Goal: Transaction & Acquisition: Purchase product/service

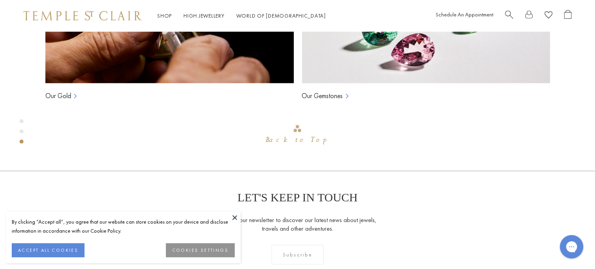
click at [232, 218] on button at bounding box center [235, 218] width 12 height 12
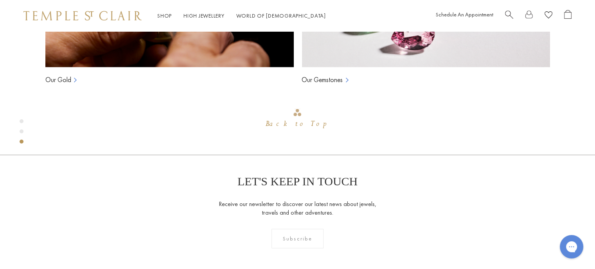
scroll to position [714, 0]
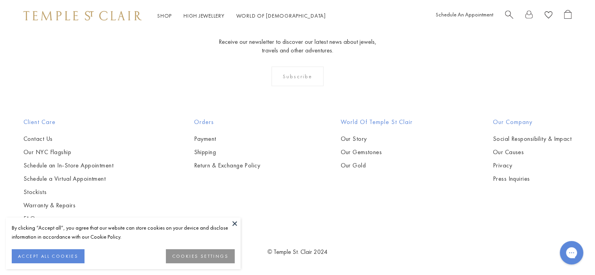
scroll to position [1017, 0]
click at [0, 0] on img at bounding box center [0, 0] width 0 height 0
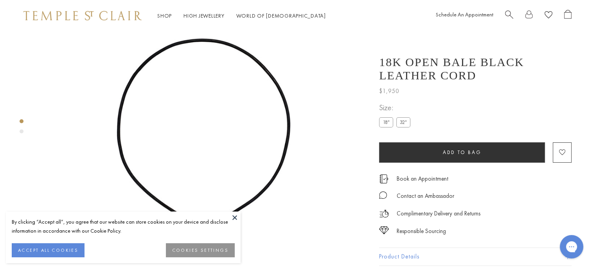
scroll to position [57, 0]
